Goal: Download file/media

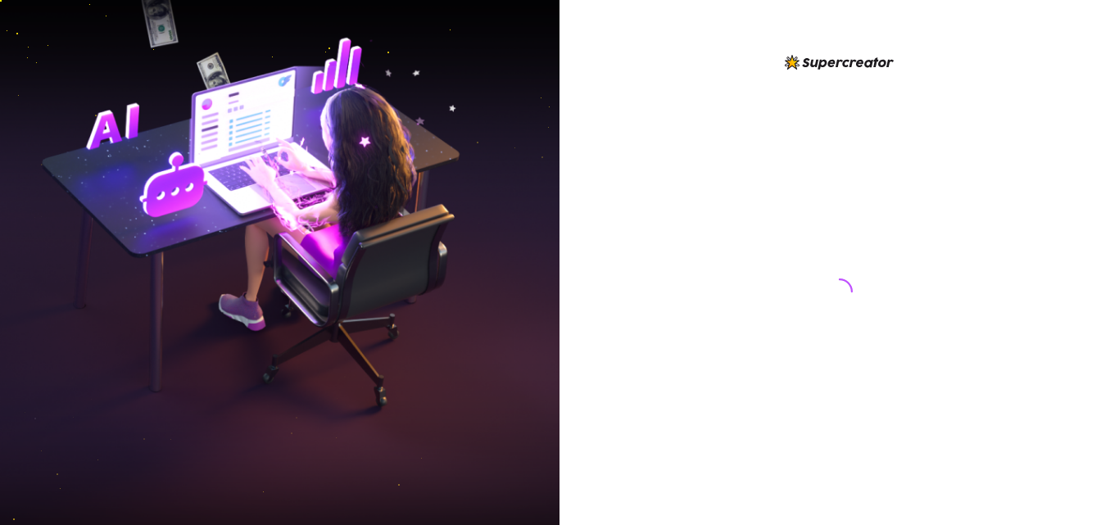
click at [690, 193] on div at bounding box center [839, 275] width 365 height 446
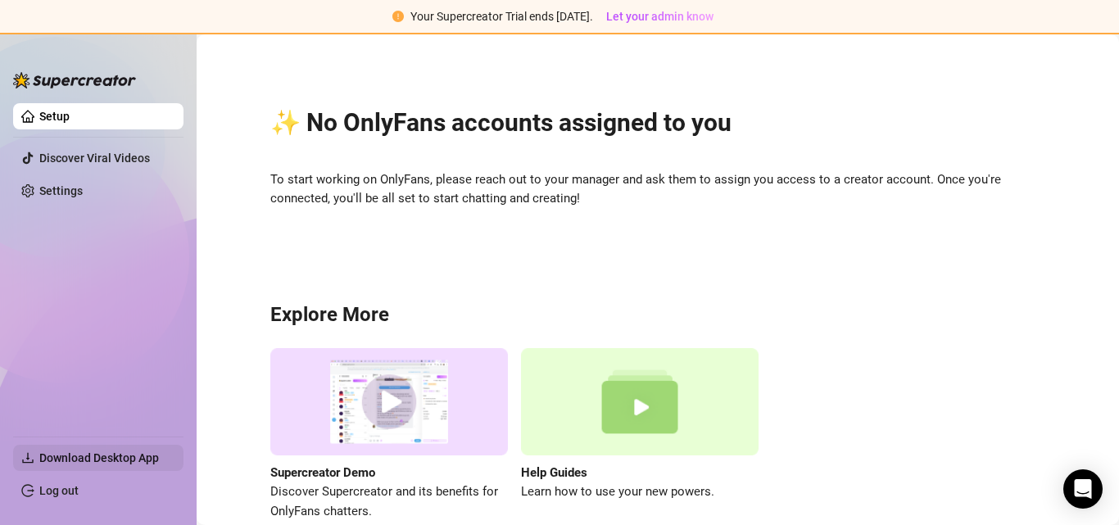
click at [152, 456] on span "Download Desktop App" at bounding box center [99, 457] width 120 height 13
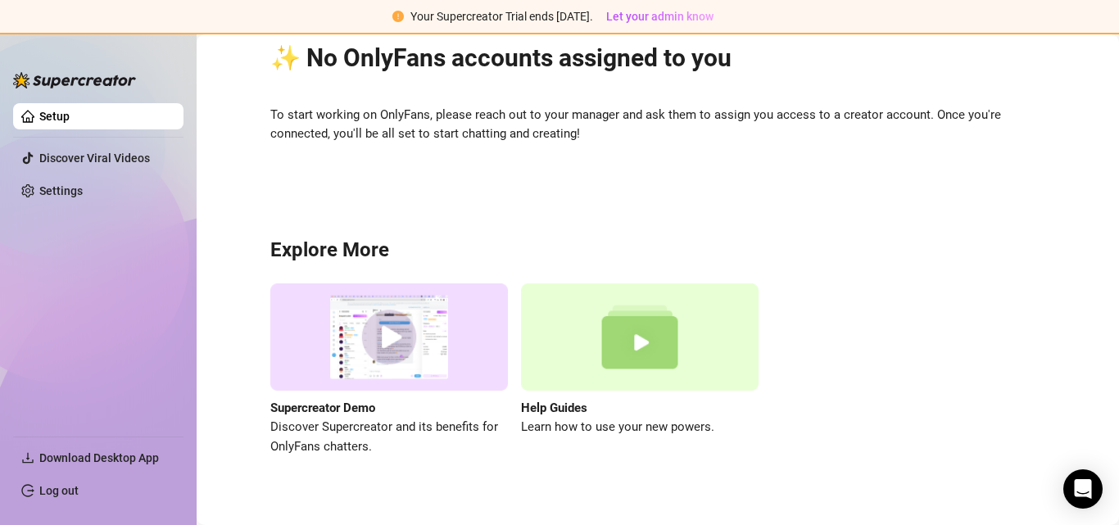
scroll to position [86, 0]
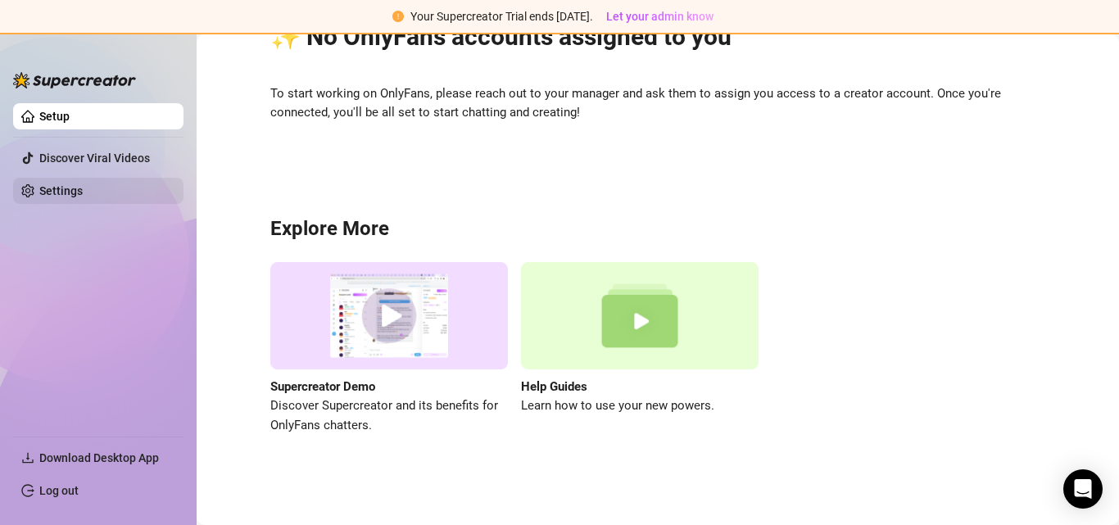
click at [83, 197] on link "Settings" at bounding box center [60, 190] width 43 height 13
